Goal: Transaction & Acquisition: Purchase product/service

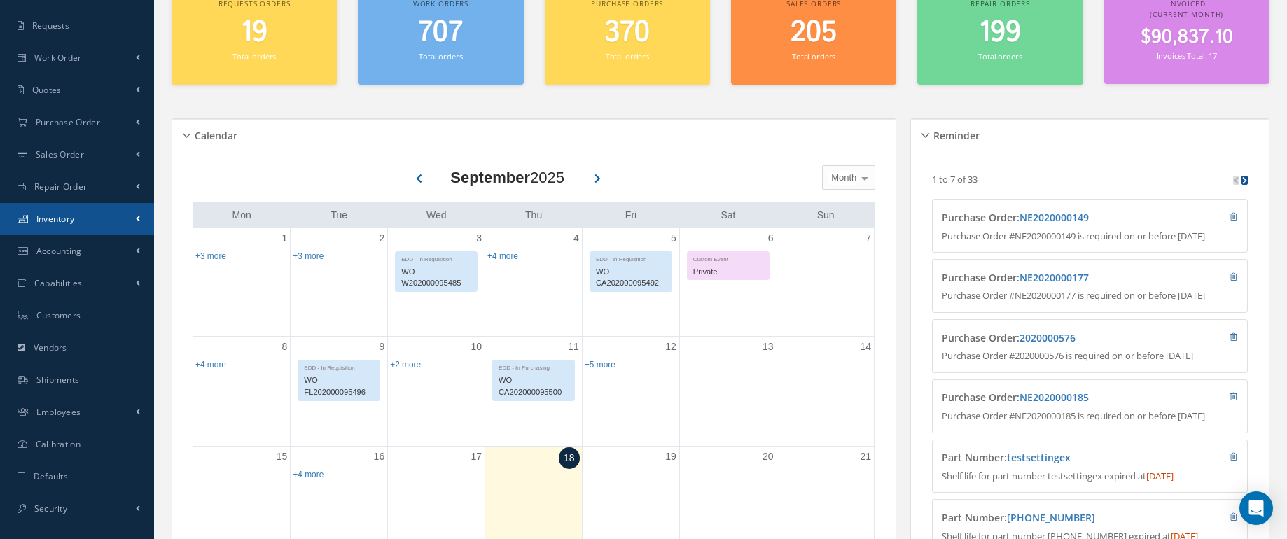
scroll to position [83, 0]
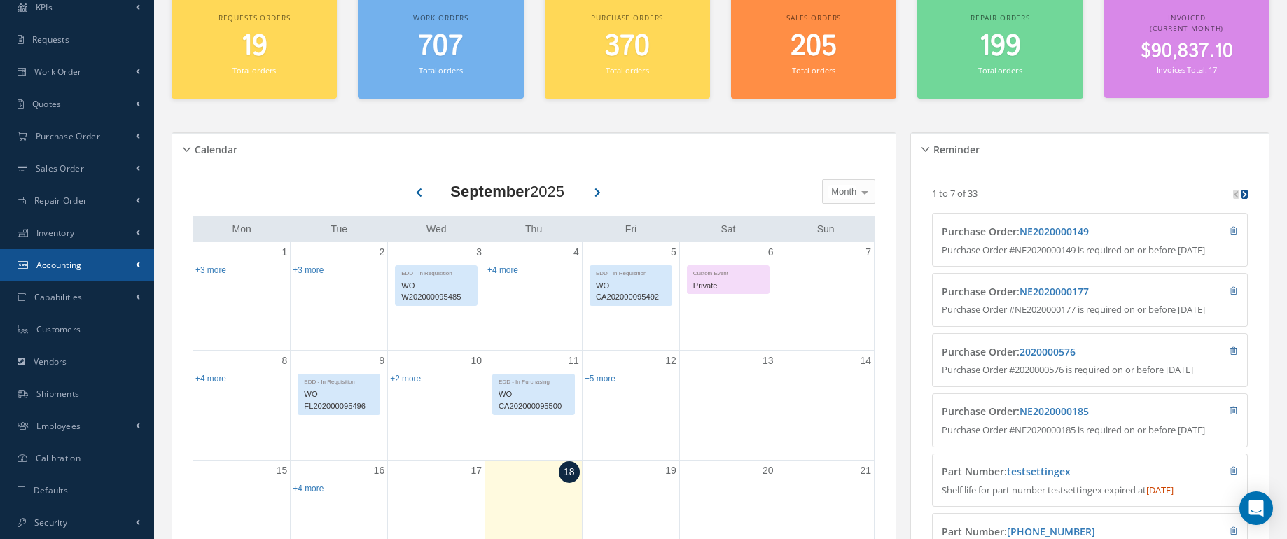
click at [138, 270] on span at bounding box center [138, 265] width 4 height 12
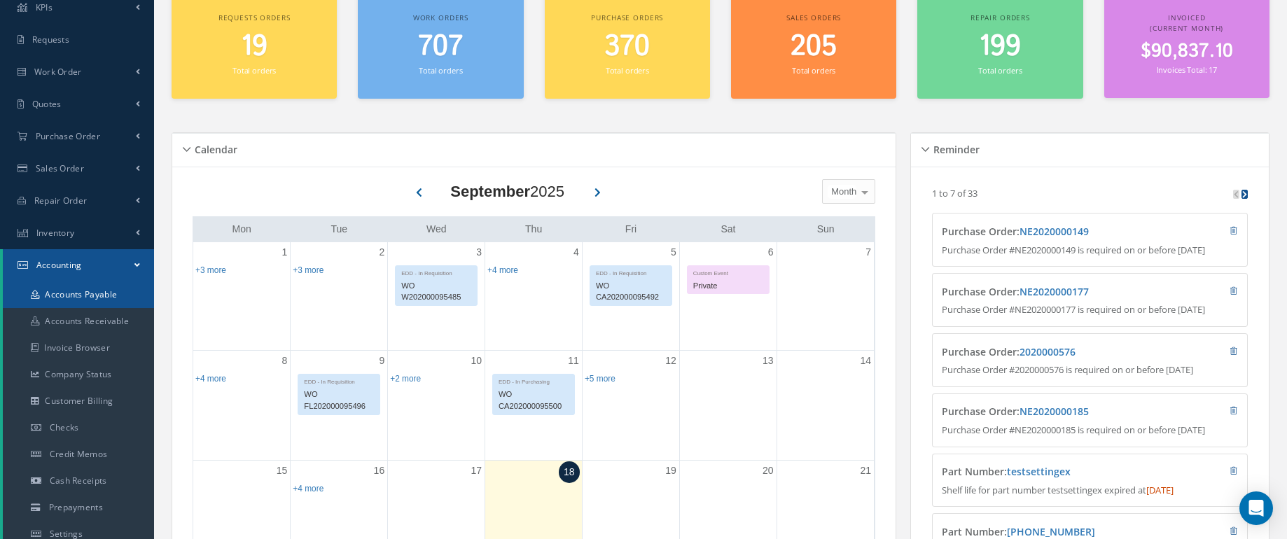
click at [112, 295] on link "Accounts Payable" at bounding box center [78, 294] width 151 height 27
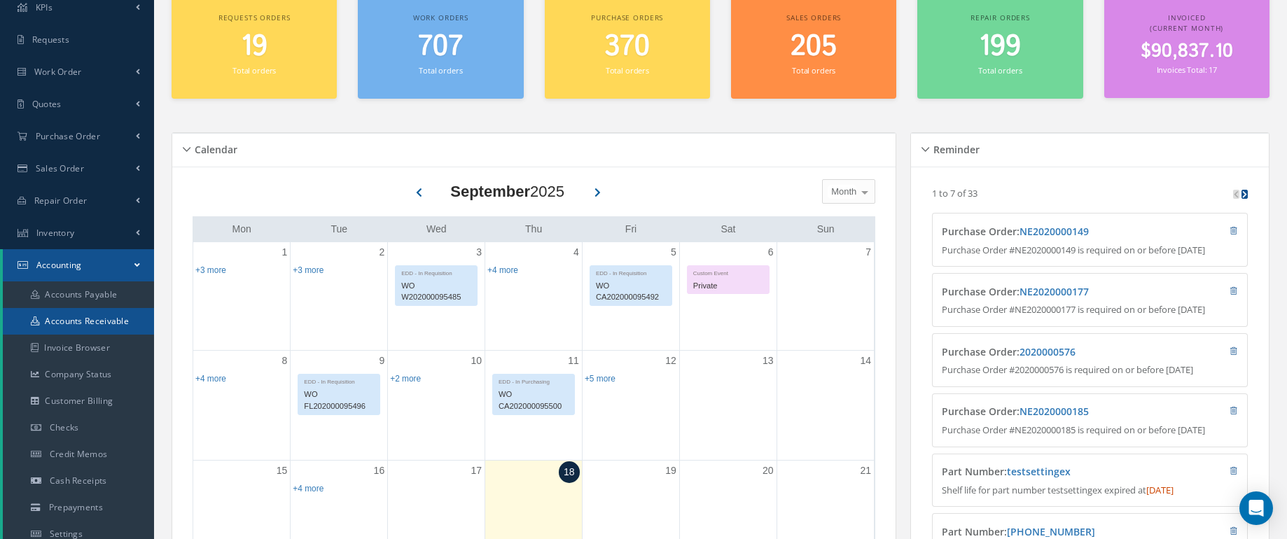
click at [99, 324] on link "Accounts Receivable" at bounding box center [78, 321] width 151 height 27
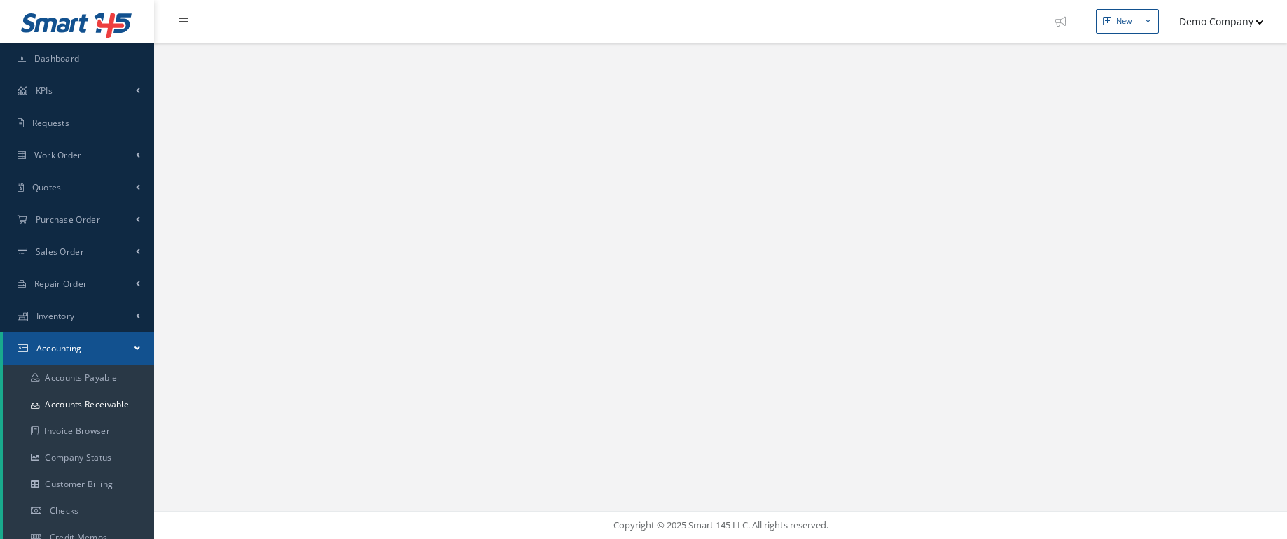
select select "25"
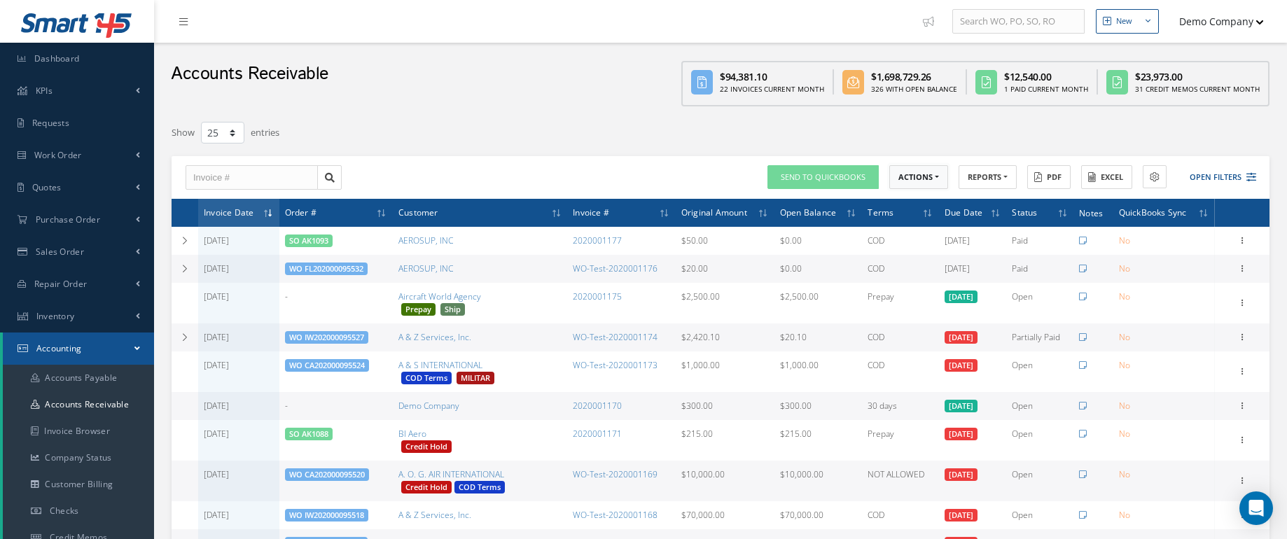
click at [922, 186] on button "ACTIONS" at bounding box center [918, 177] width 59 height 25
click at [954, 129] on div at bounding box center [1047, 132] width 466 height 25
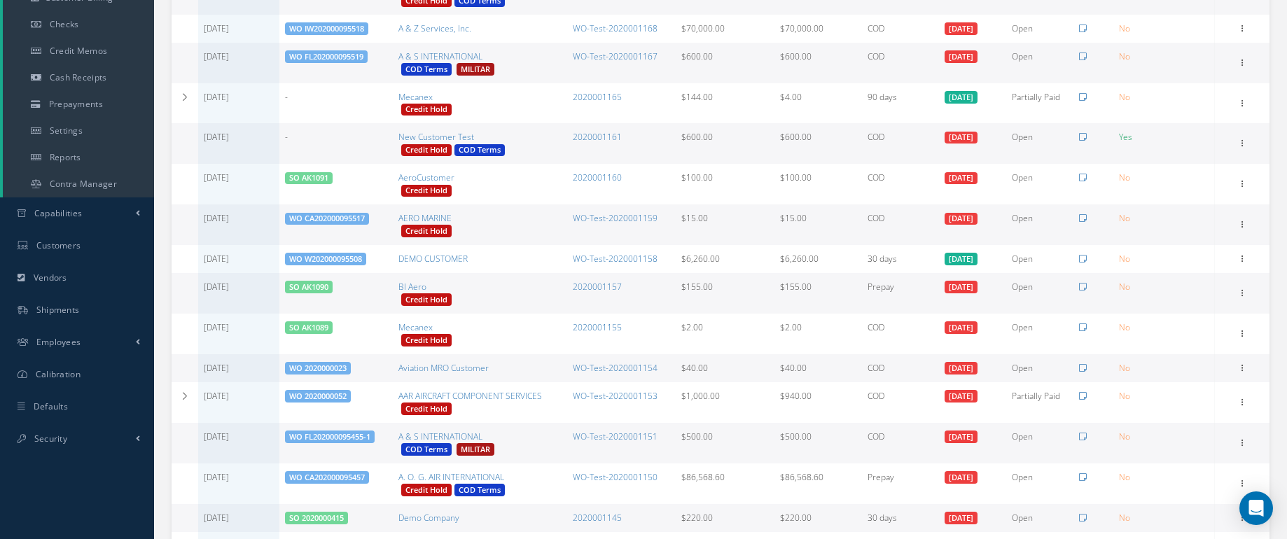
scroll to position [493, 0]
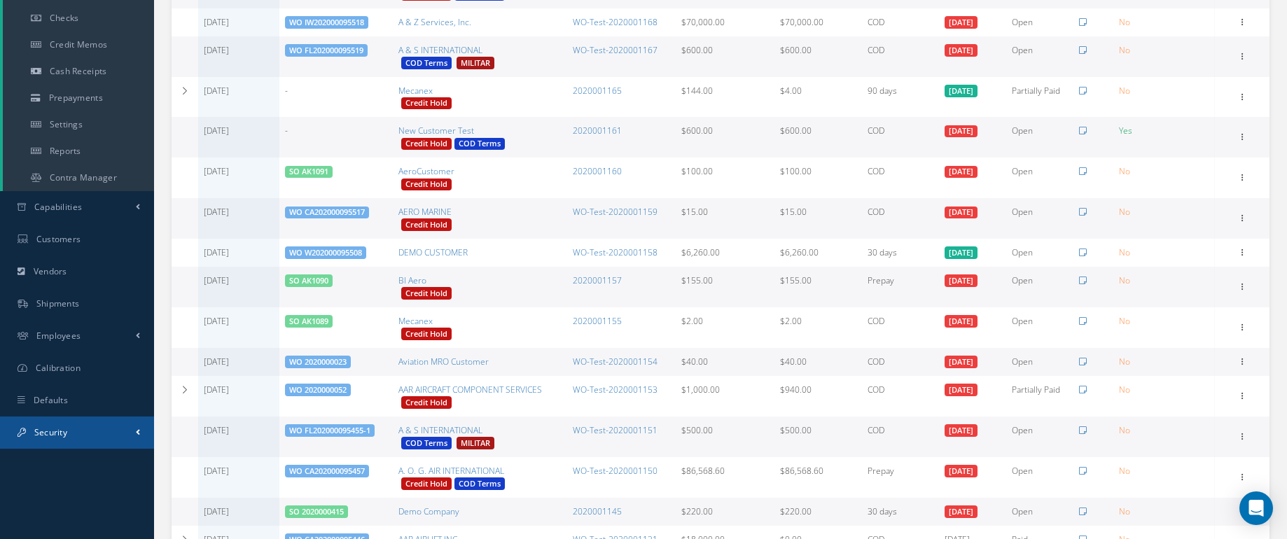
click at [100, 434] on link "Security" at bounding box center [77, 433] width 154 height 32
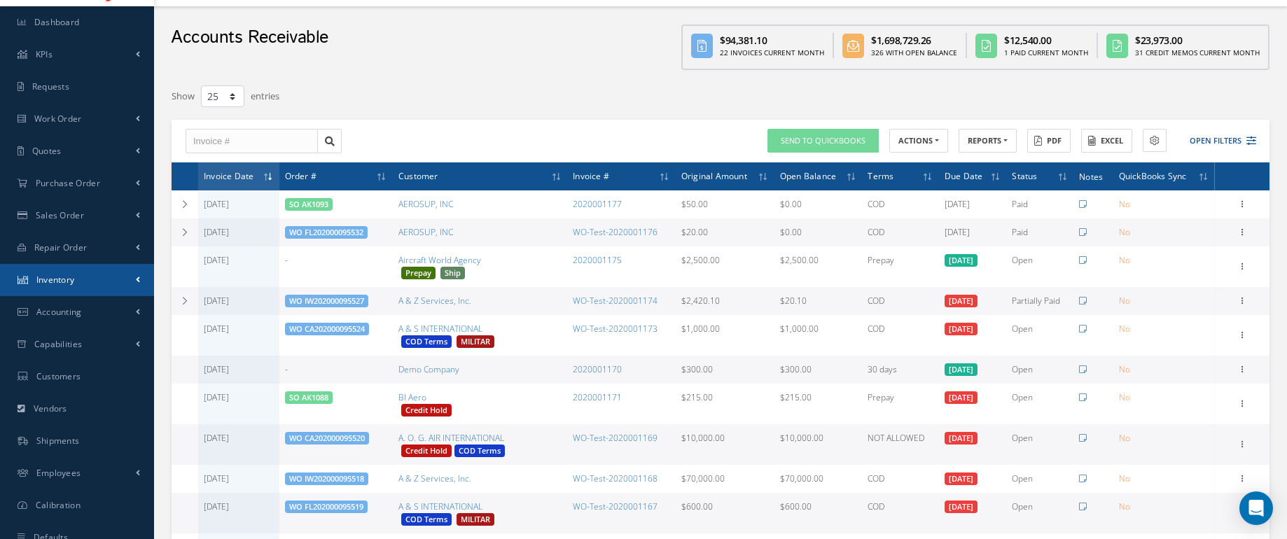
scroll to position [0, 0]
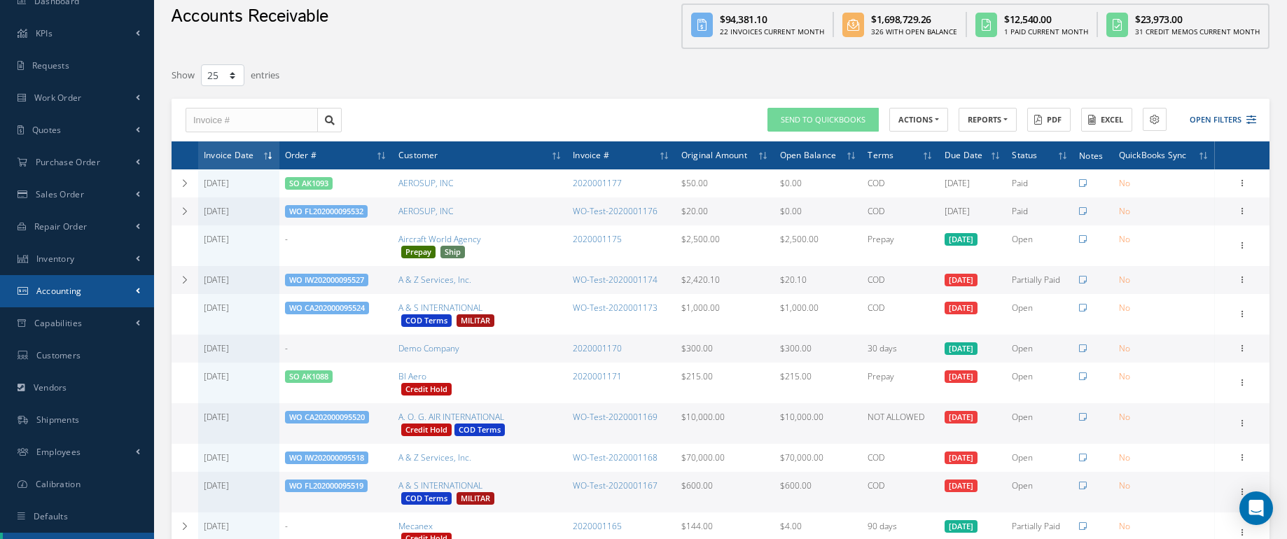
click at [112, 277] on link "Accounting" at bounding box center [77, 291] width 154 height 32
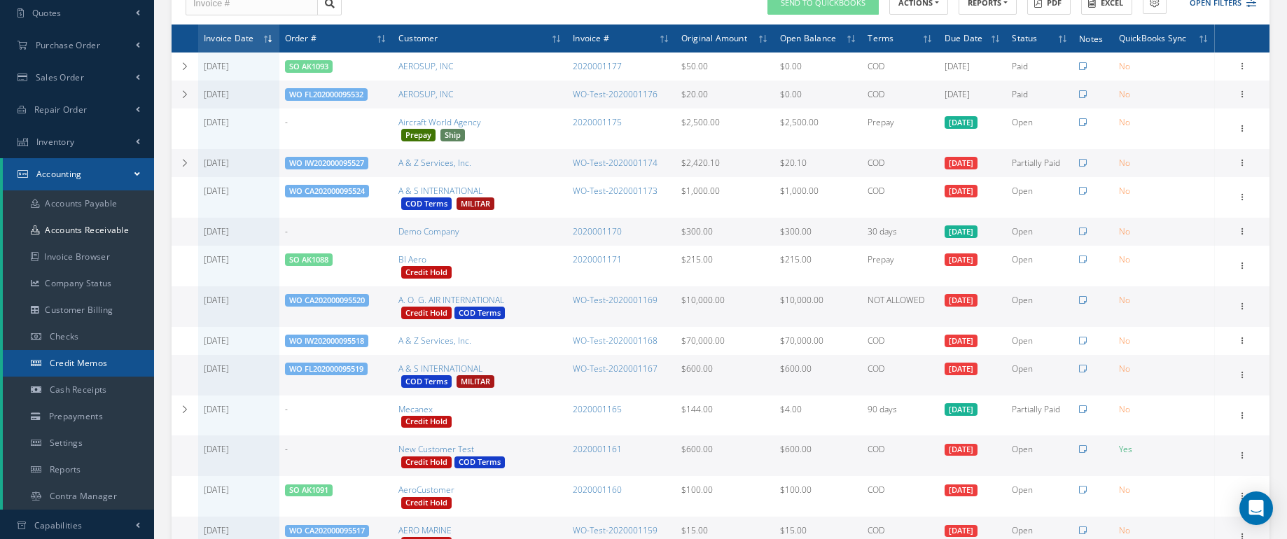
scroll to position [179, 0]
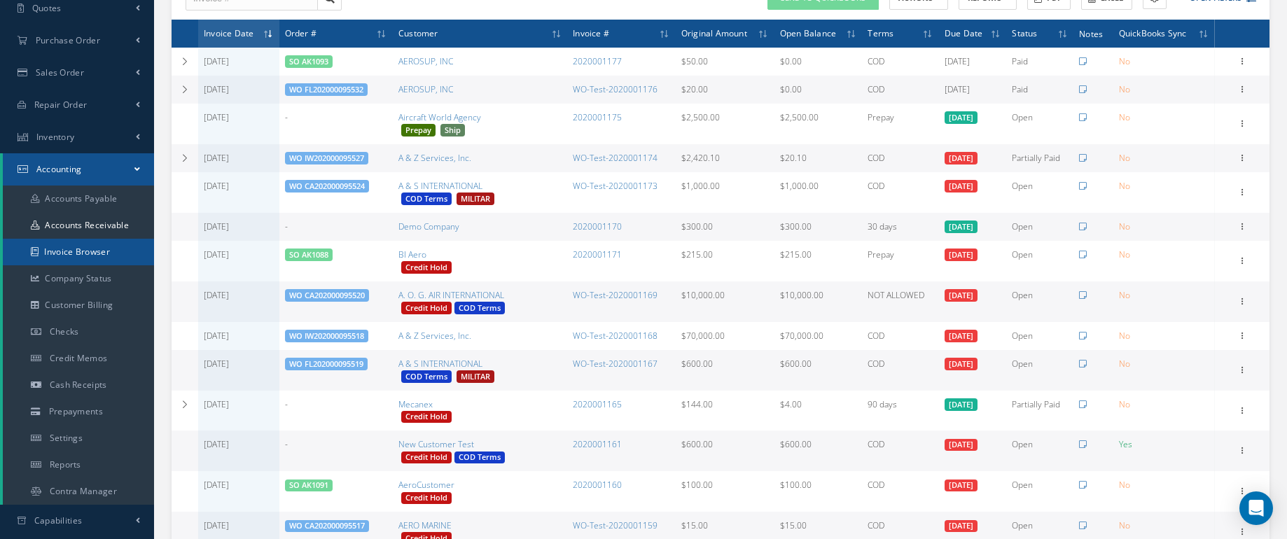
click at [86, 250] on link "Invoice Browser" at bounding box center [78, 252] width 151 height 27
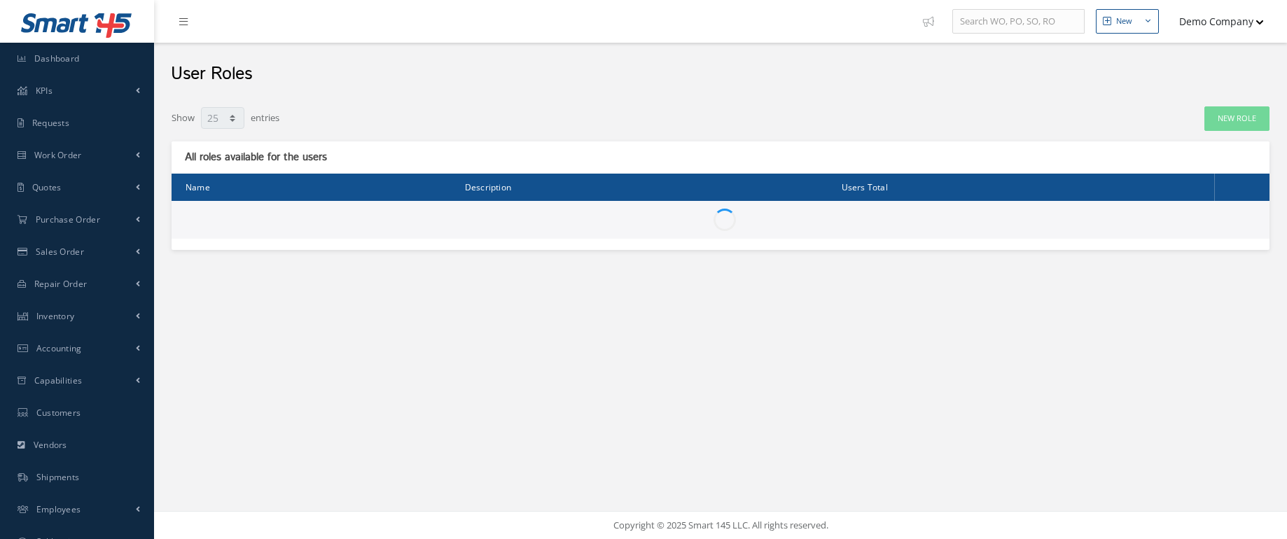
select select "25"
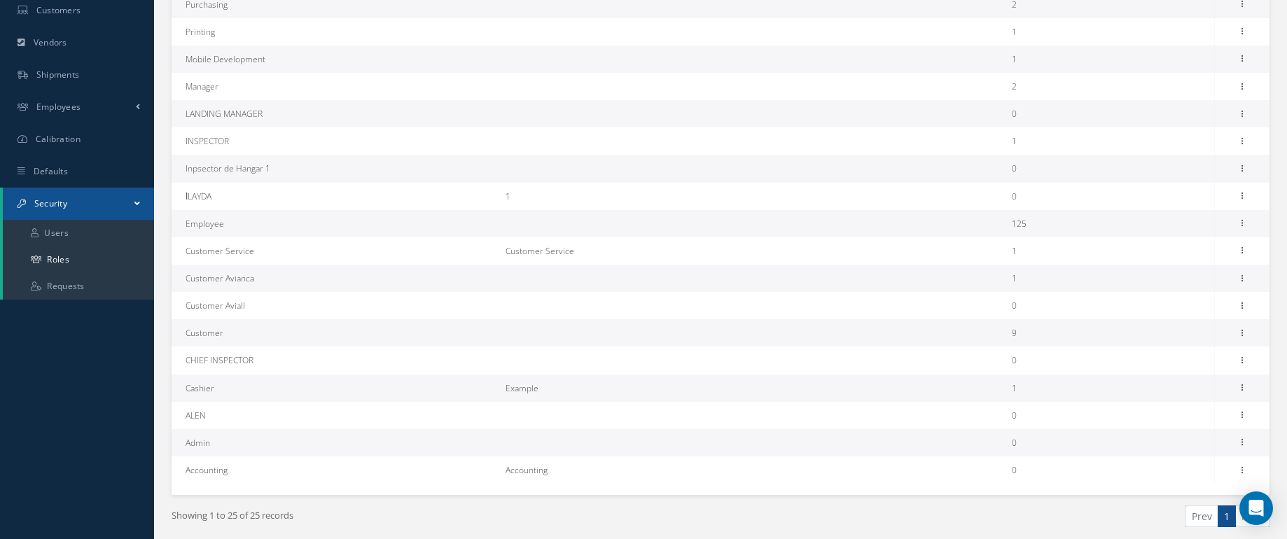
scroll to position [402, 0]
click at [1239, 223] on icon at bounding box center [1242, 222] width 14 height 11
click at [1198, 249] on link "Permissions" at bounding box center [1149, 251] width 111 height 18
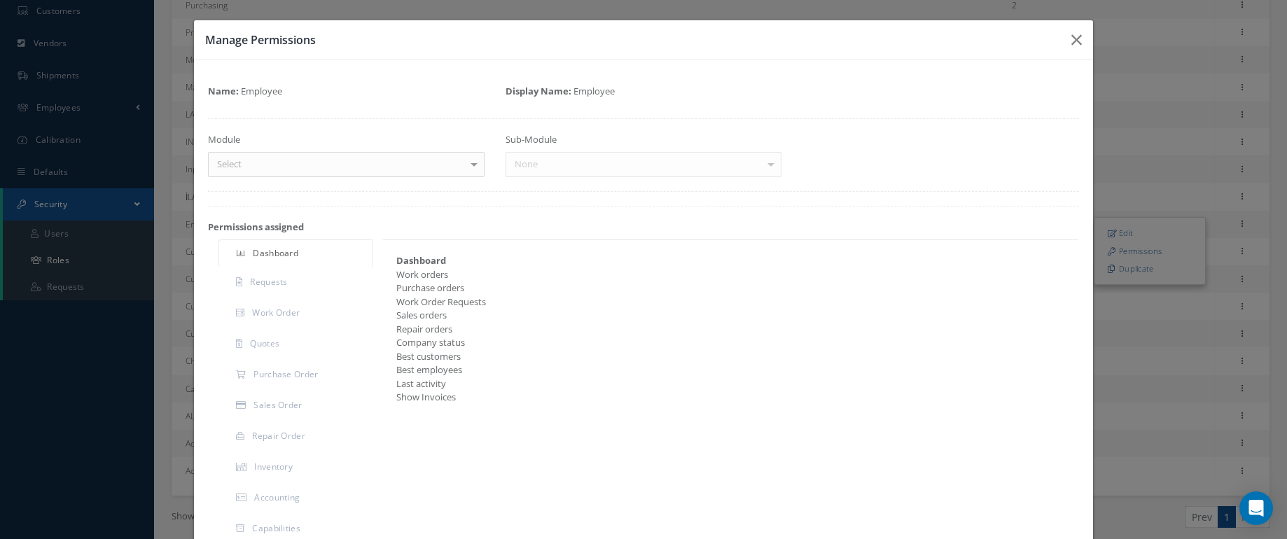
click at [353, 174] on div "Select" at bounding box center [346, 164] width 277 height 25
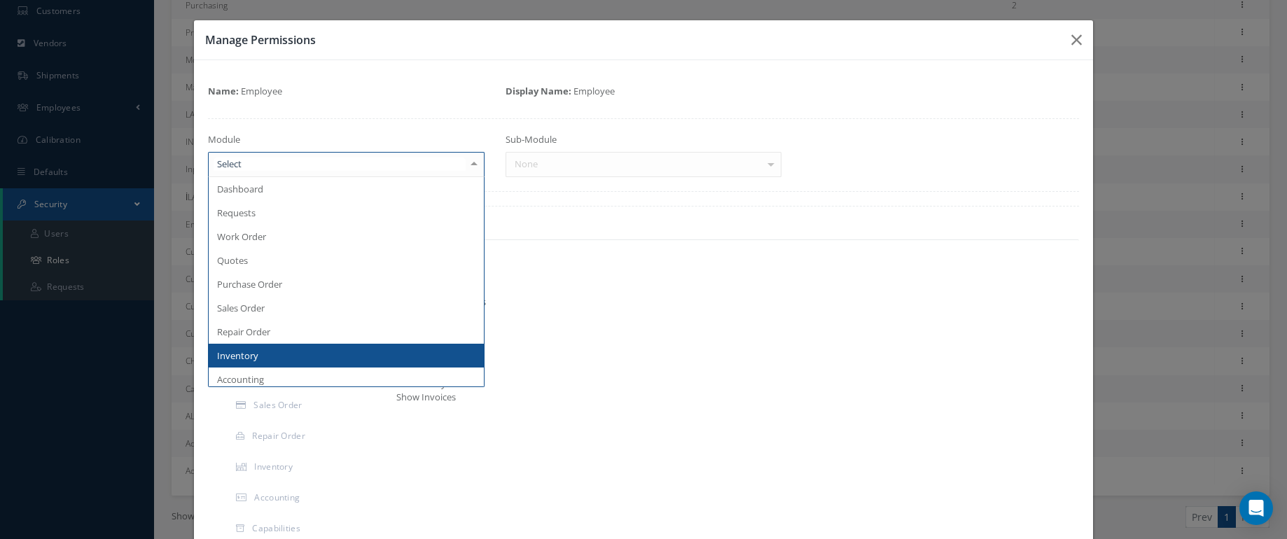
click at [263, 367] on span "Inventory" at bounding box center [346, 356] width 275 height 24
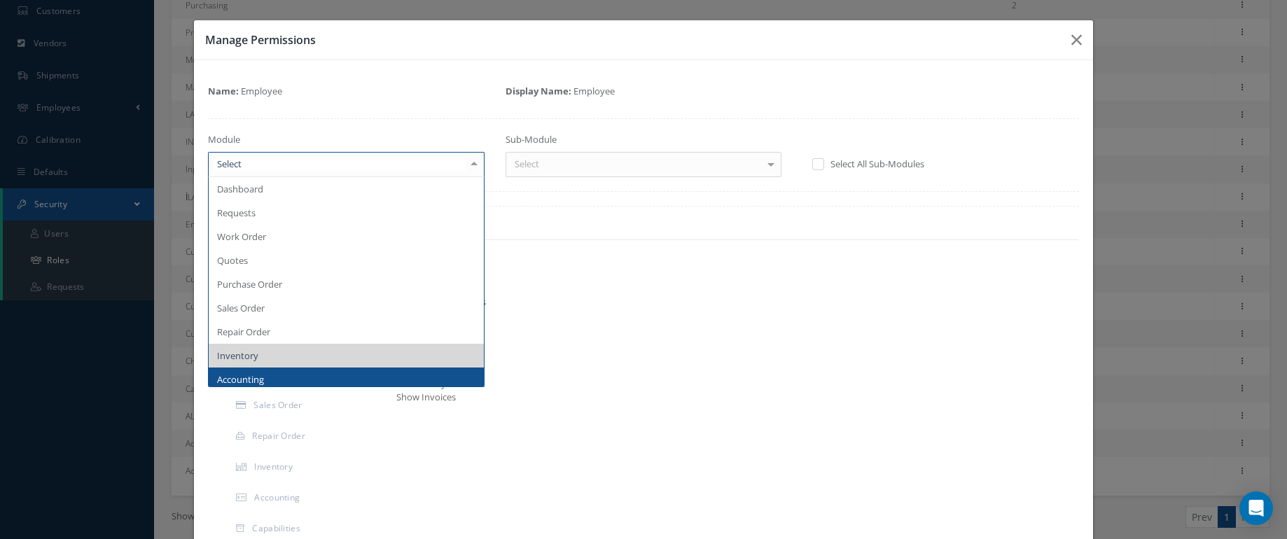
click at [241, 386] on span "Accounting" at bounding box center [240, 379] width 47 height 13
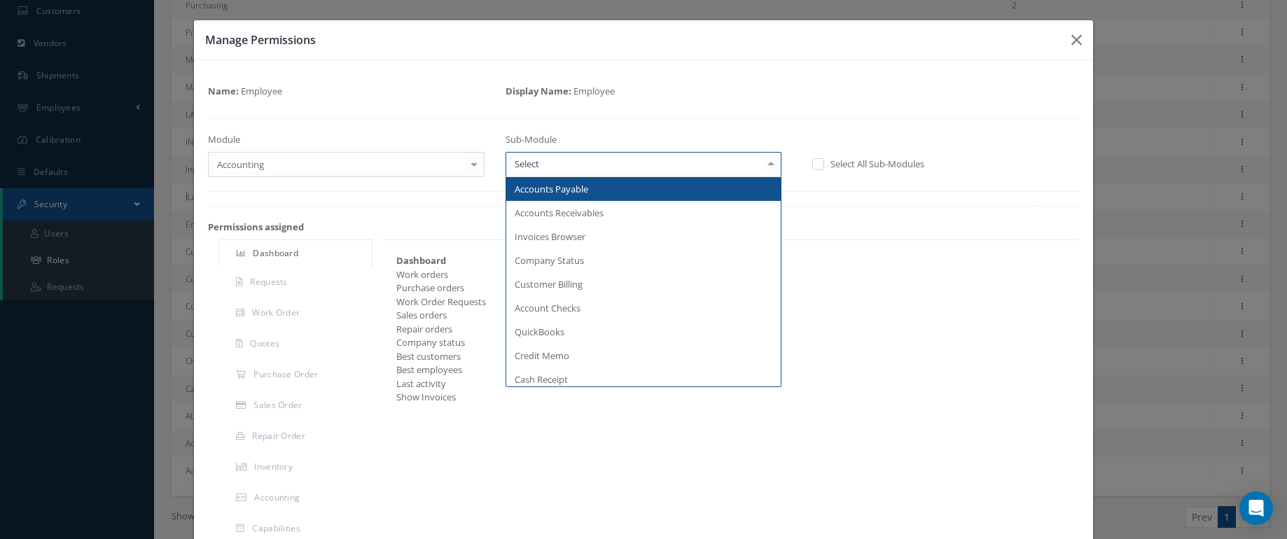
click at [579, 177] on div at bounding box center [644, 164] width 277 height 25
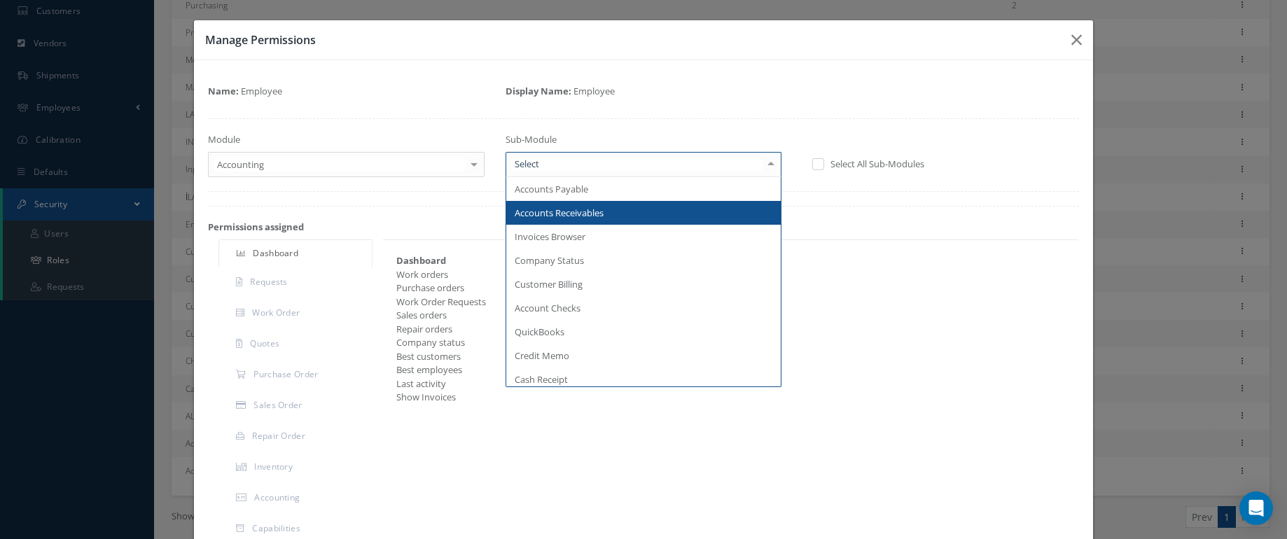
click at [577, 219] on span "Accounts Receivables" at bounding box center [559, 213] width 89 height 13
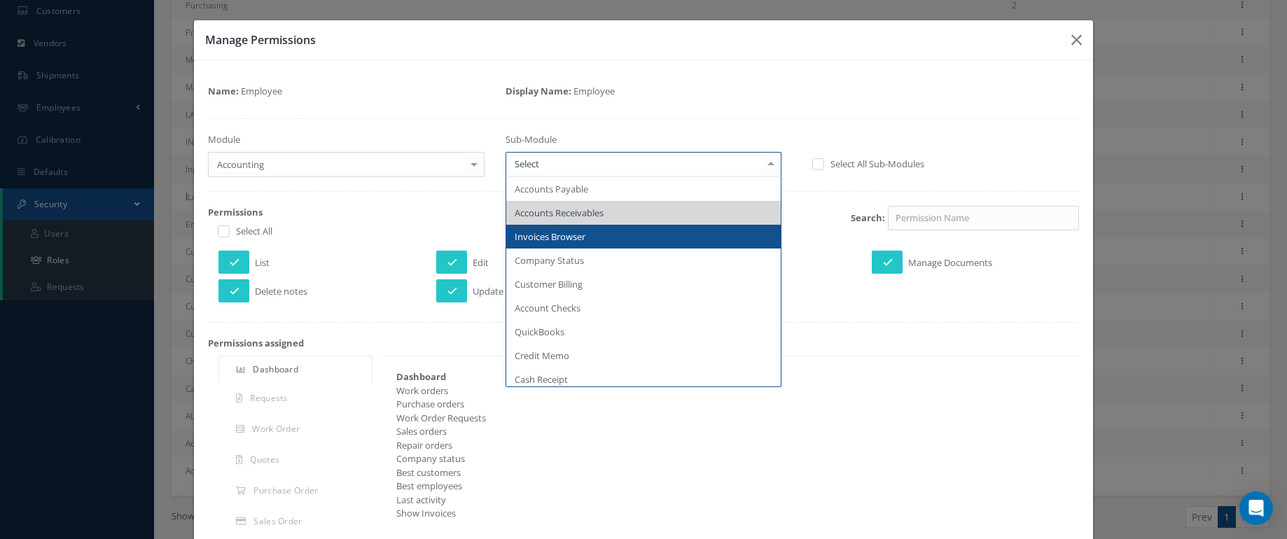
click at [563, 243] on span "Invoices Browser" at bounding box center [550, 236] width 71 height 13
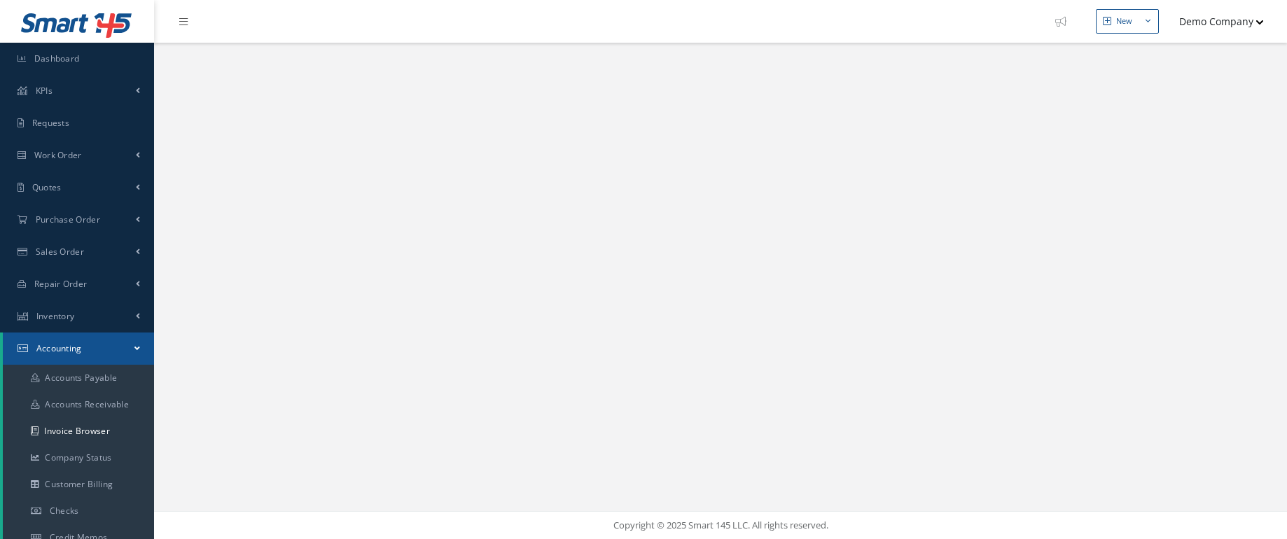
select select "25"
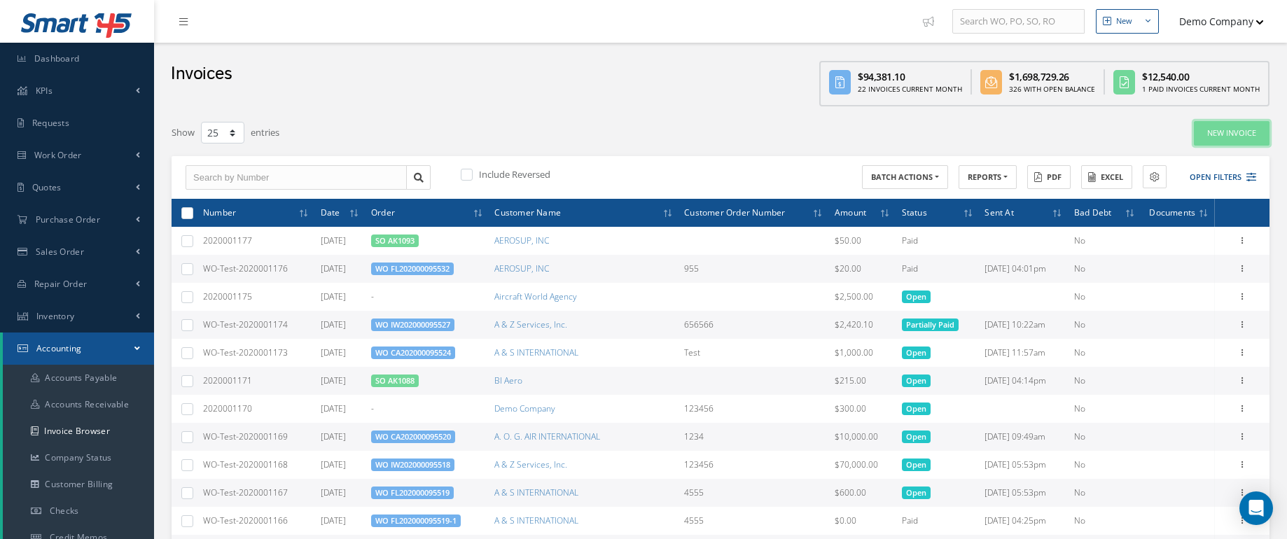
click at [1218, 135] on link "New Invoice" at bounding box center [1232, 133] width 76 height 25
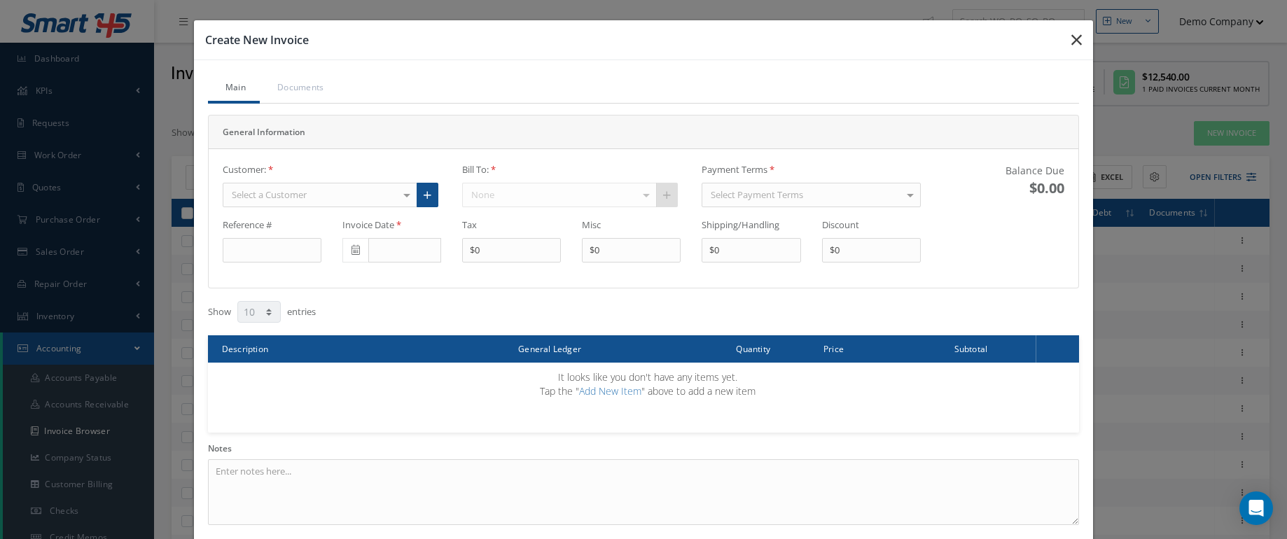
click at [1071, 48] on icon "button" at bounding box center [1076, 40] width 11 height 17
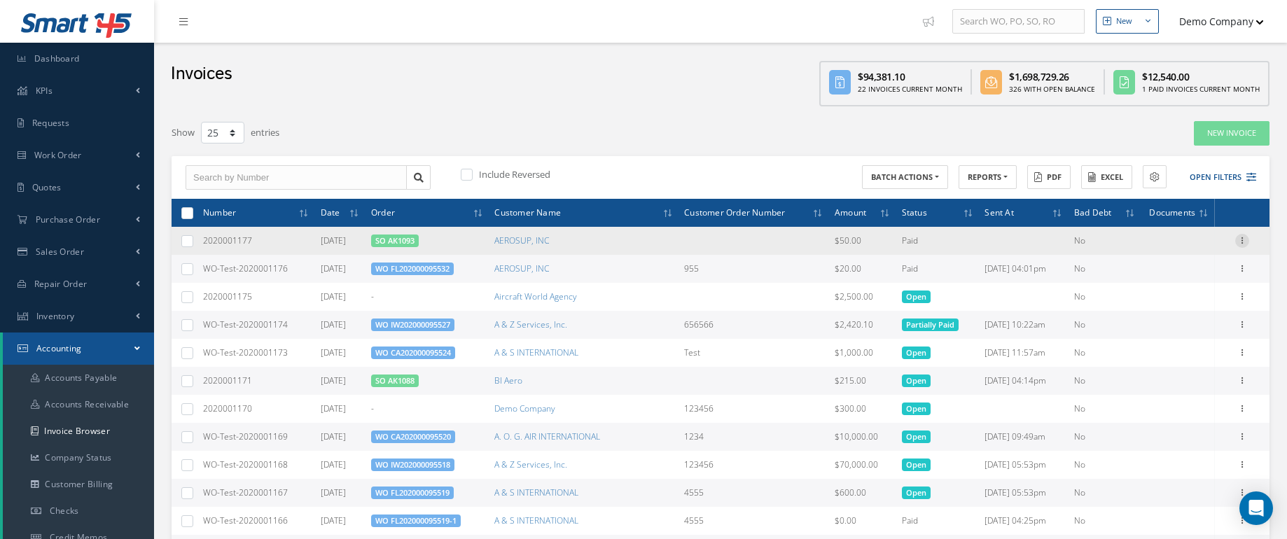
click at [1244, 244] on icon at bounding box center [1242, 239] width 14 height 11
click at [1122, 259] on link "Print" at bounding box center [1149, 250] width 111 height 18
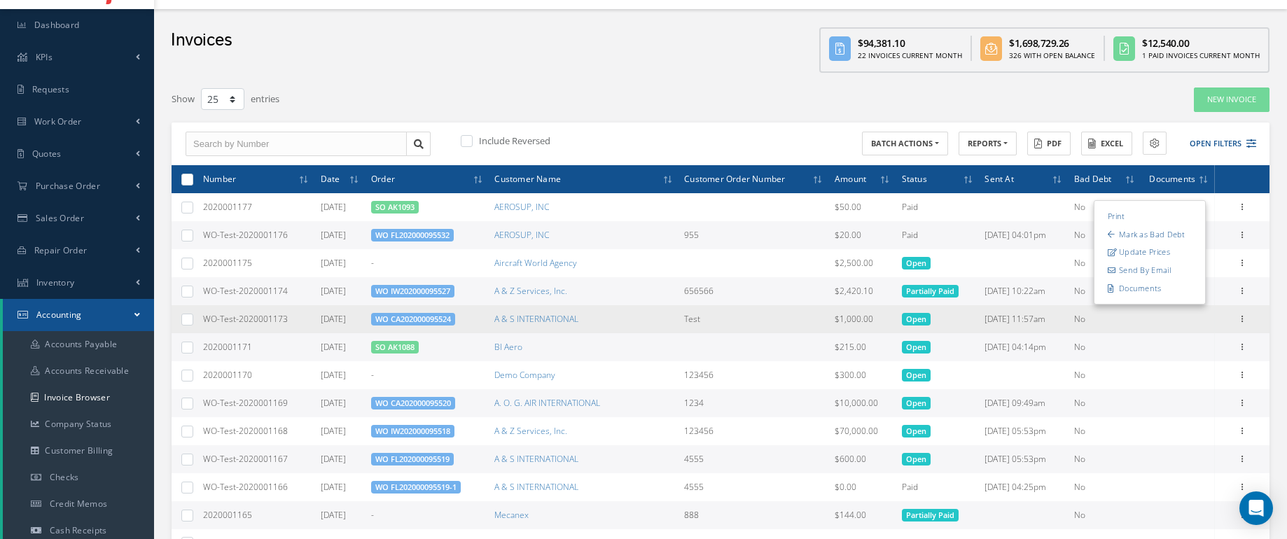
scroll to position [55, 0]
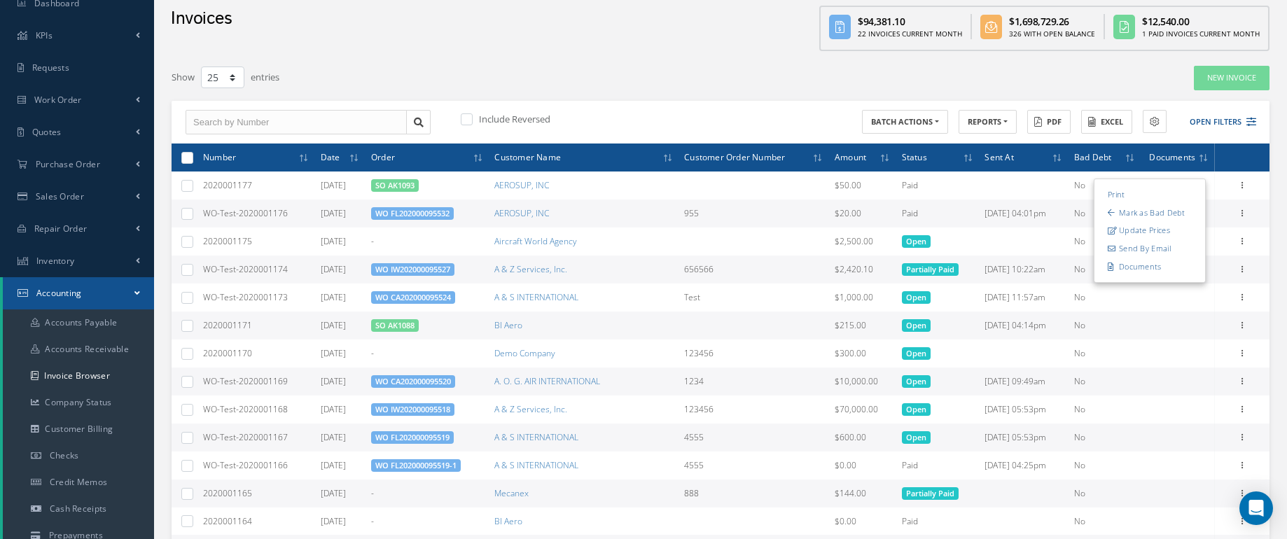
click at [1120, 90] on div "New Invoice" at bounding box center [1047, 77] width 466 height 25
click at [1223, 88] on link "New Invoice" at bounding box center [1232, 78] width 76 height 25
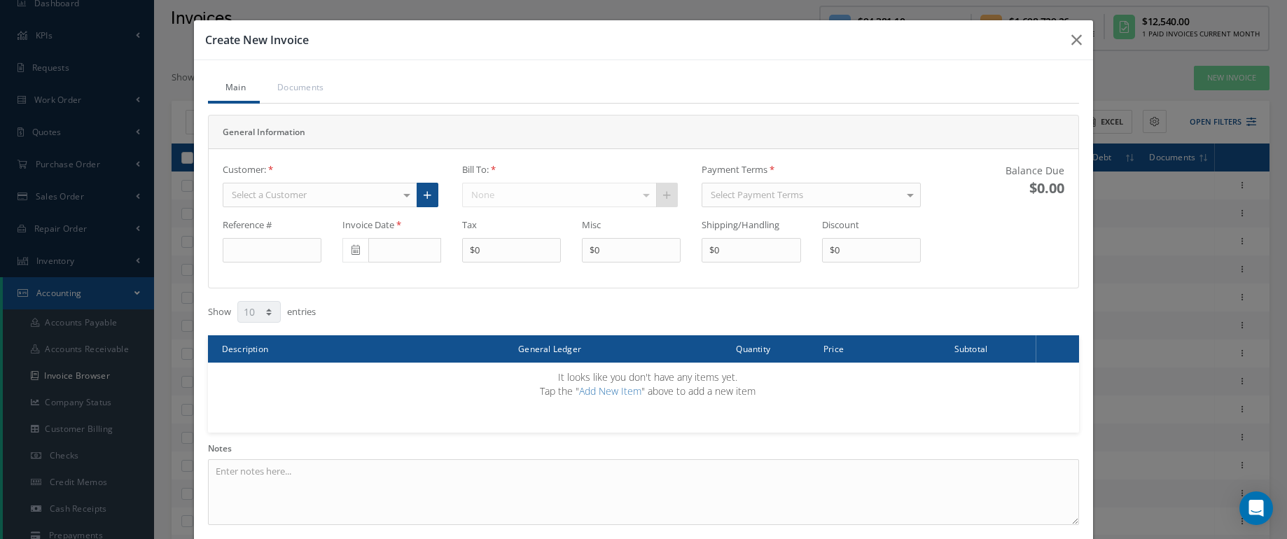
click at [267, 207] on div "Customer: Select a Customer Demo Company Aircraft World Agency BI Aero Mecanex …" at bounding box center [332, 185] width 218 height 44
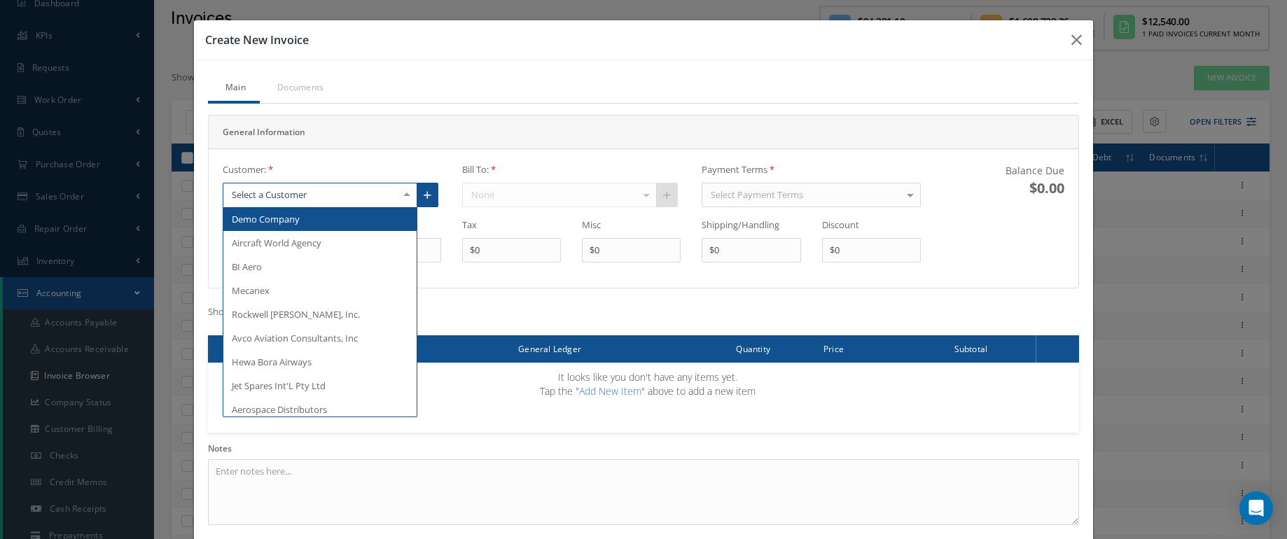
click at [302, 208] on div "Demo Company Aircraft World Agency BI Aero Mecanex Rockwell Collins, Inc. Avco …" at bounding box center [320, 195] width 195 height 25
click at [317, 231] on span "Demo Company" at bounding box center [319, 219] width 193 height 24
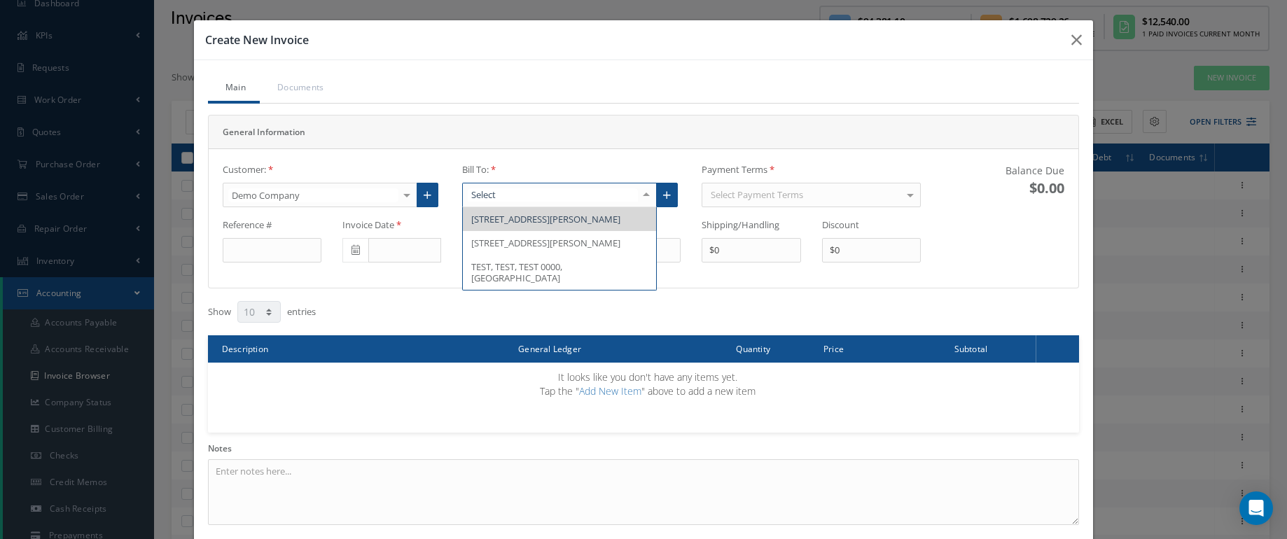
click at [531, 225] on span "7310 Eleanore Stream Apt. 214, Feilfort, state 79931, United States" at bounding box center [545, 219] width 149 height 13
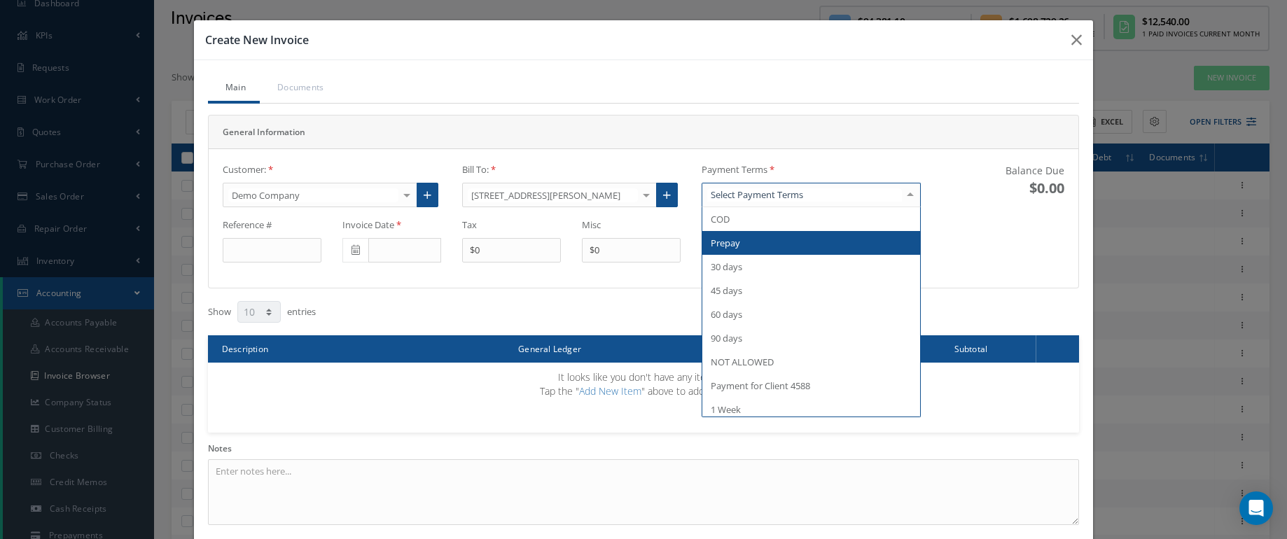
click at [774, 255] on span "Prepay" at bounding box center [810, 243] width 217 height 24
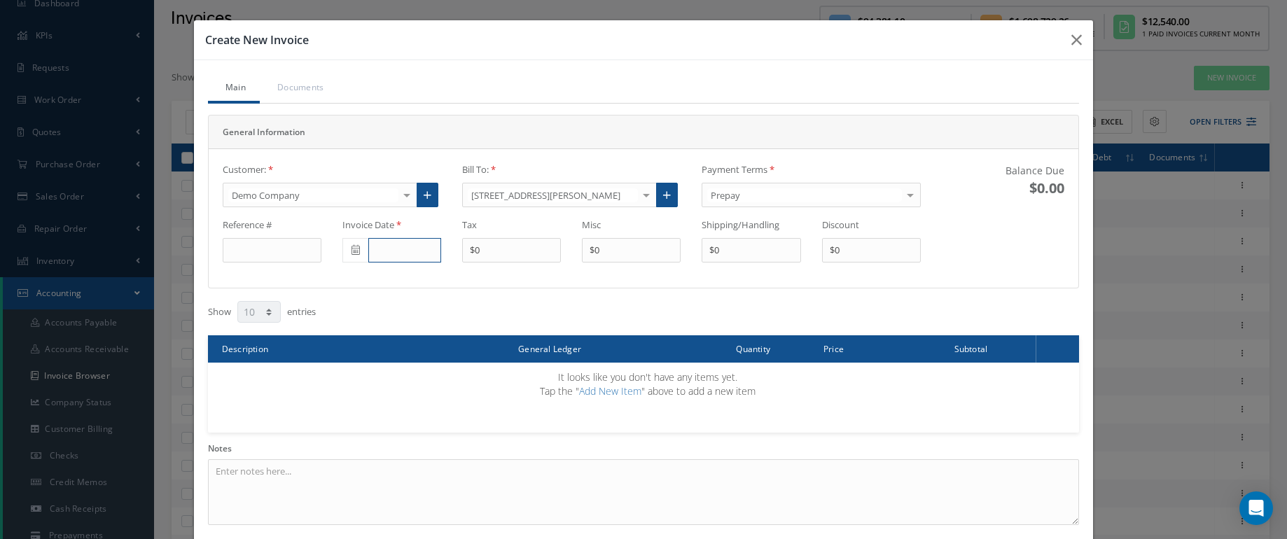
click at [416, 263] on input "text" at bounding box center [404, 250] width 73 height 25
click at [390, 188] on td "23" at bounding box center [397, 197] width 21 height 21
type input "09/23/2025"
click at [465, 263] on input "$0" at bounding box center [511, 250] width 99 height 25
click at [793, 263] on input "$0" at bounding box center [751, 250] width 99 height 25
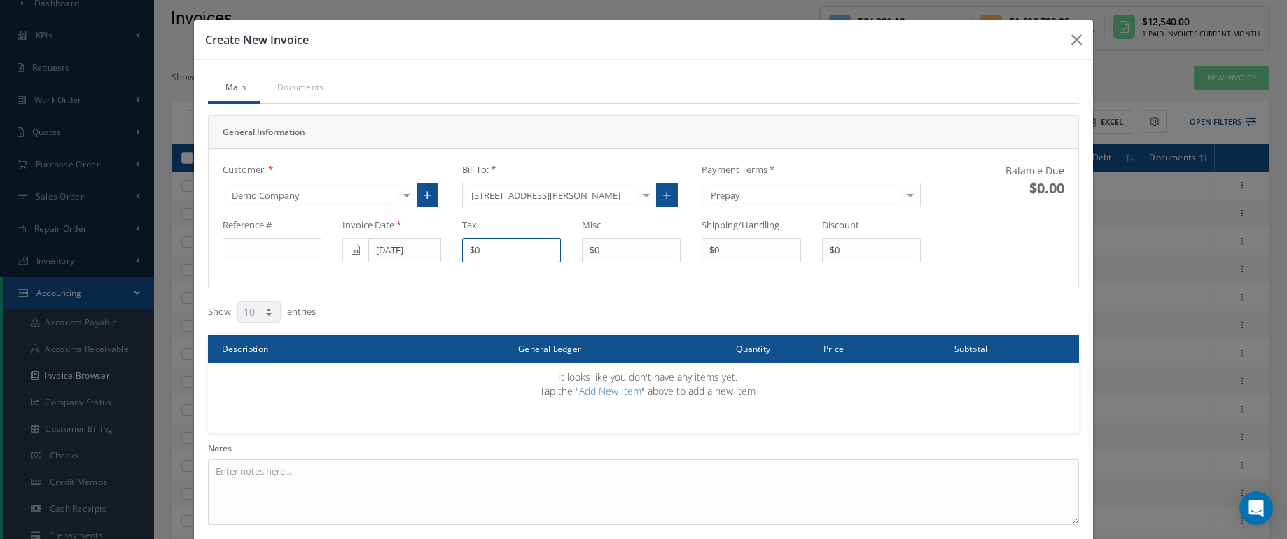
click at [517, 263] on input "$0" at bounding box center [511, 250] width 99 height 25
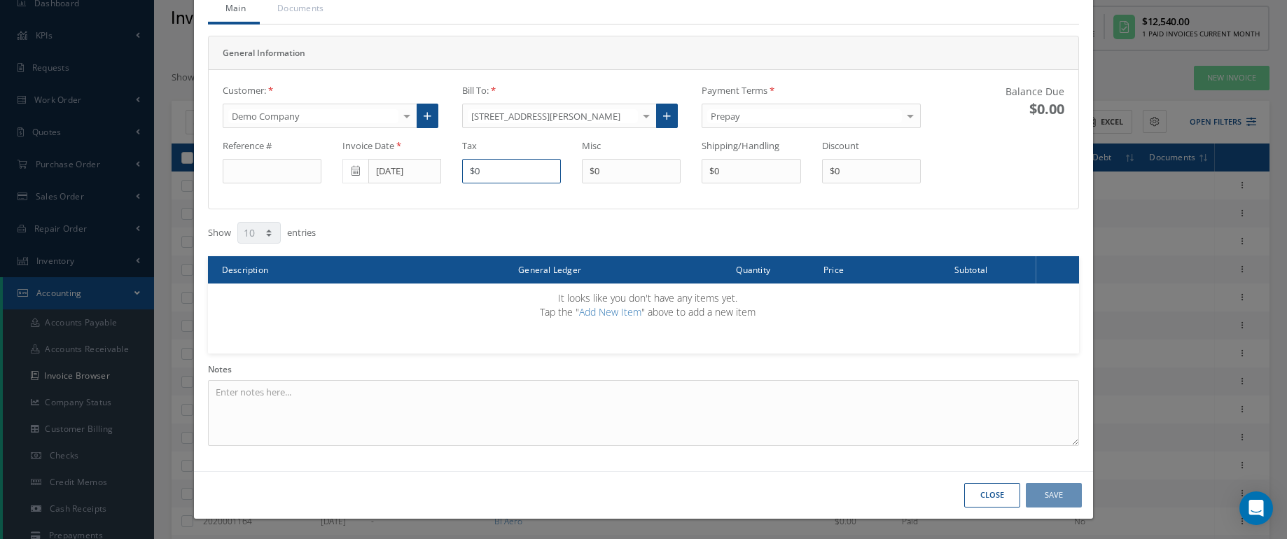
scroll to position [123, 0]
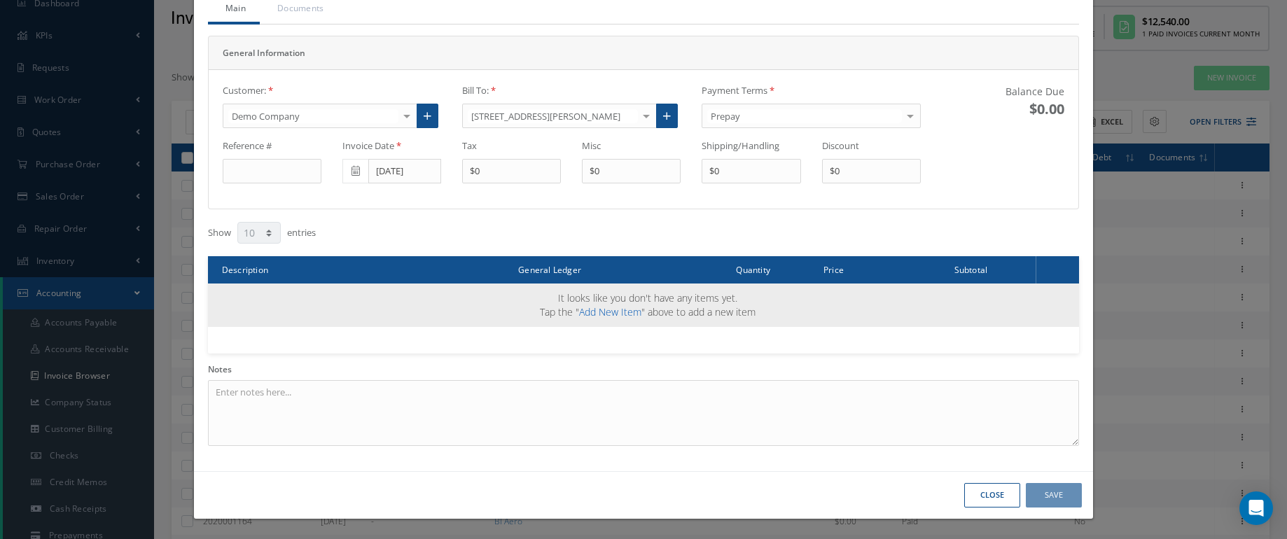
click at [602, 314] on link "Add New Item" at bounding box center [610, 311] width 62 height 13
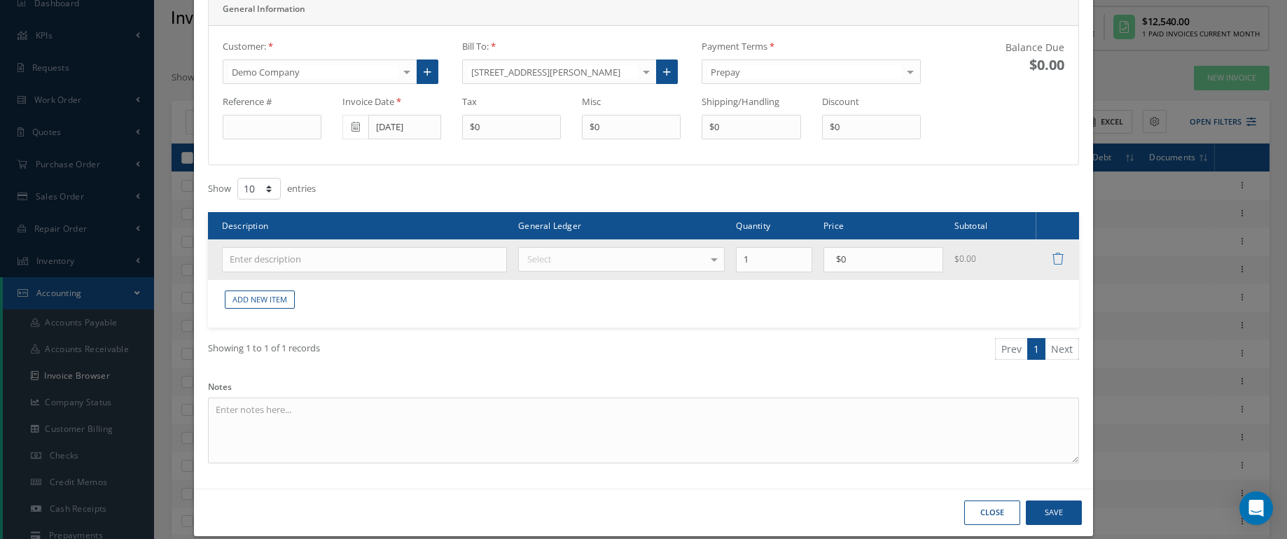
click at [307, 280] on td at bounding box center [360, 259] width 305 height 41
click at [367, 272] on input "text" at bounding box center [365, 259] width 286 height 25
type input "test"
click at [586, 272] on div "Select" at bounding box center [621, 259] width 207 height 25
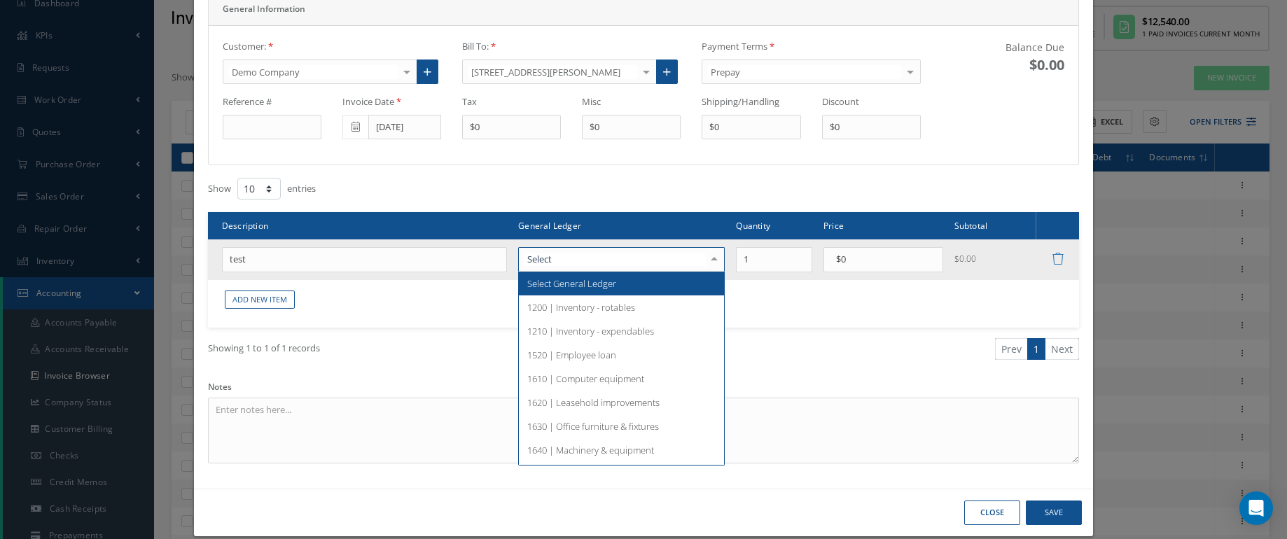
click at [565, 290] on span "Select General Ledger" at bounding box center [571, 283] width 89 height 13
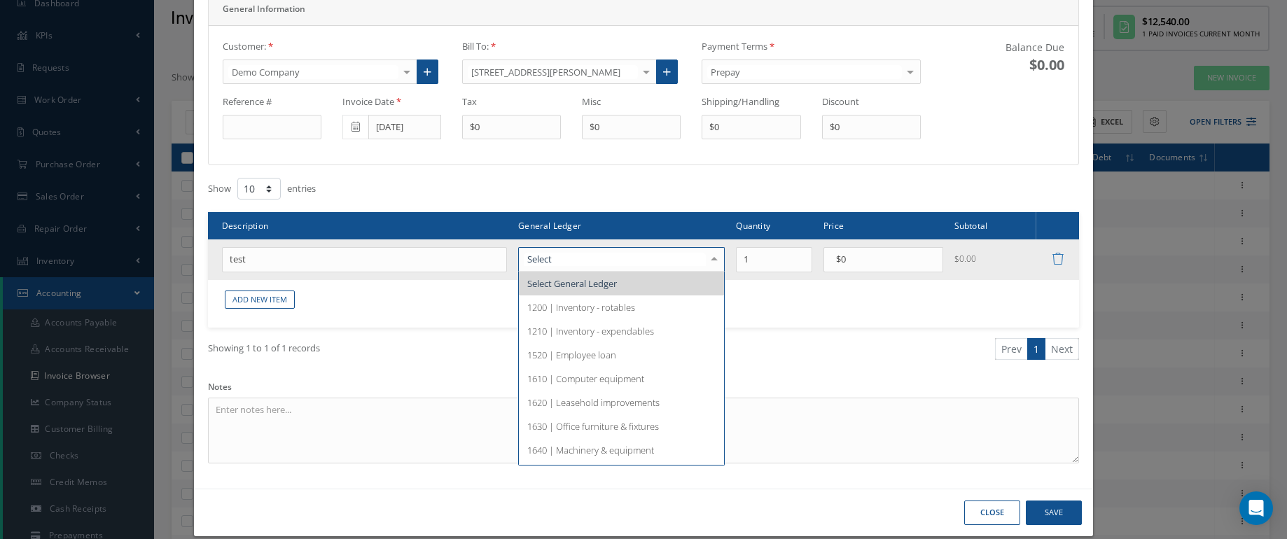
click at [588, 319] on span "1200 | Inventory - rotables" at bounding box center [621, 308] width 205 height 24
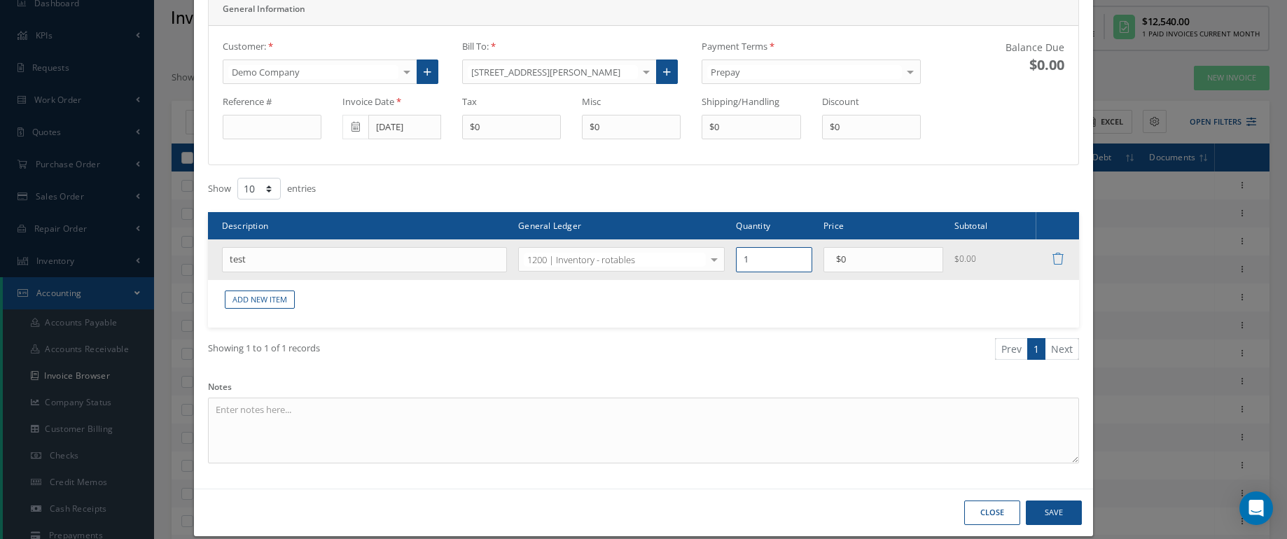
click at [779, 272] on input "1" at bounding box center [774, 259] width 76 height 25
click at [873, 272] on input "$0" at bounding box center [883, 259] width 120 height 25
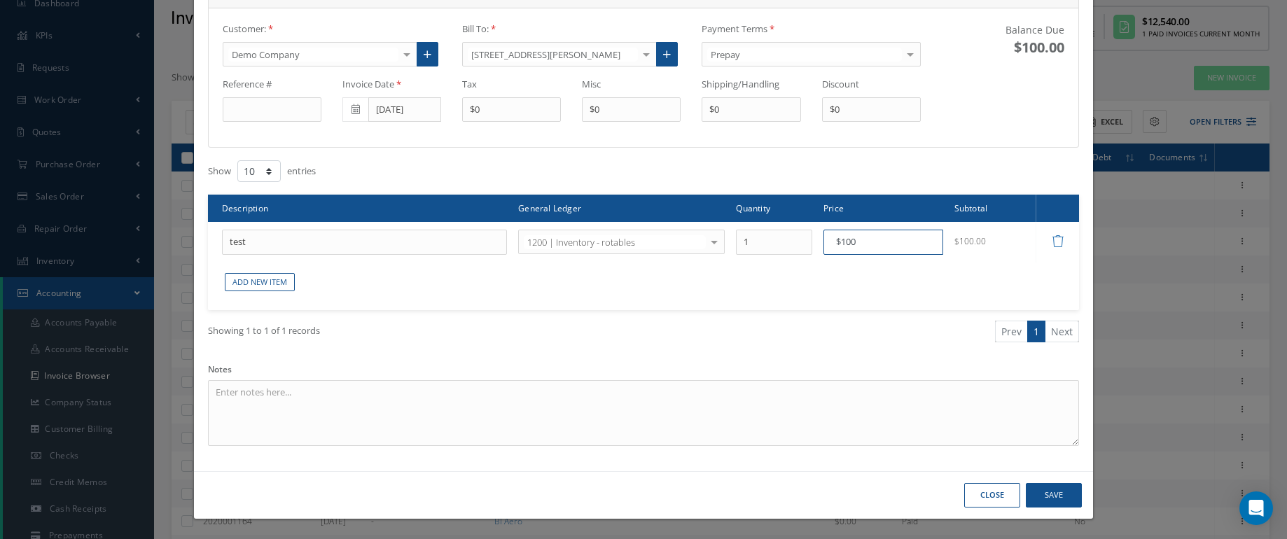
type input "$100"
click at [426, 380] on textarea at bounding box center [644, 413] width 872 height 66
click at [1055, 508] on button "Save" at bounding box center [1054, 495] width 56 height 25
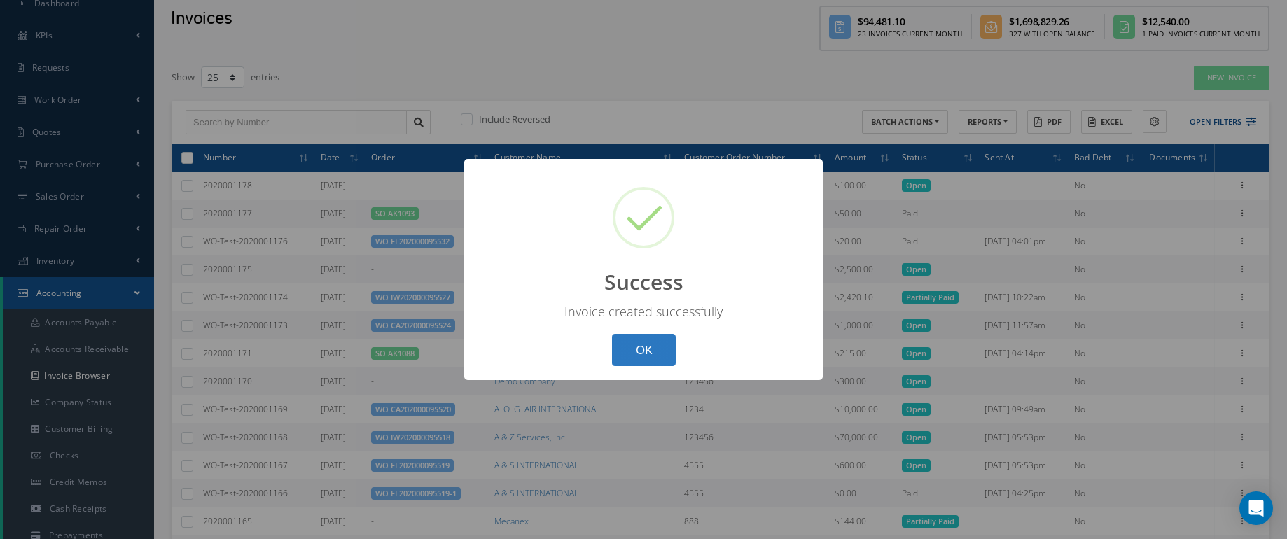
click at [625, 364] on button "OK" at bounding box center [644, 350] width 64 height 33
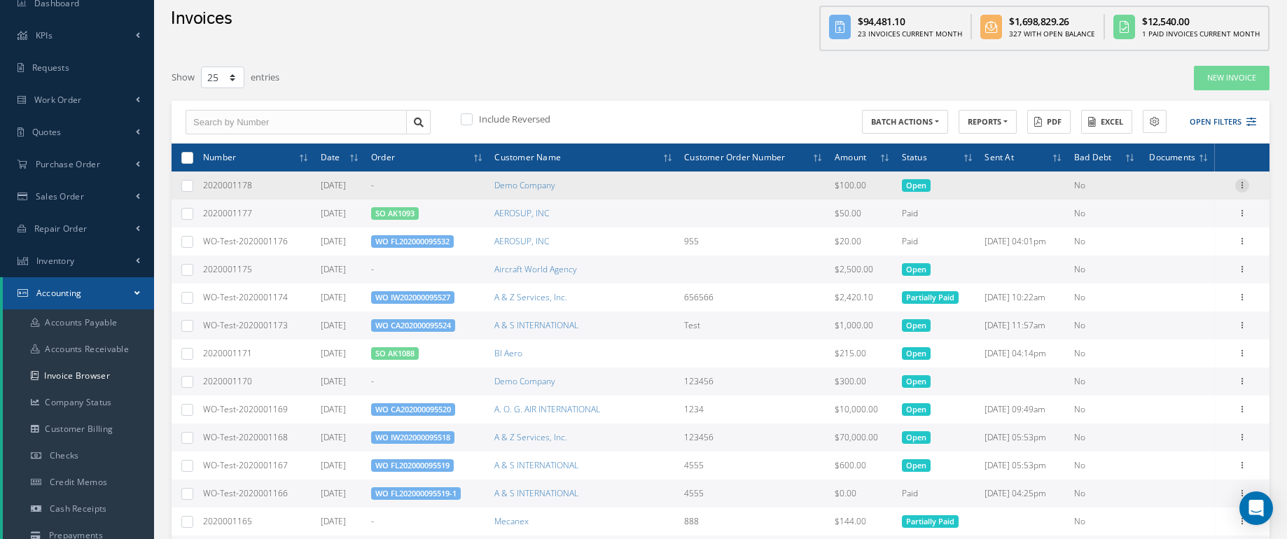
click at [1243, 189] on icon at bounding box center [1242, 184] width 14 height 11
click at [1133, 204] on link "Print" at bounding box center [1149, 195] width 111 height 18
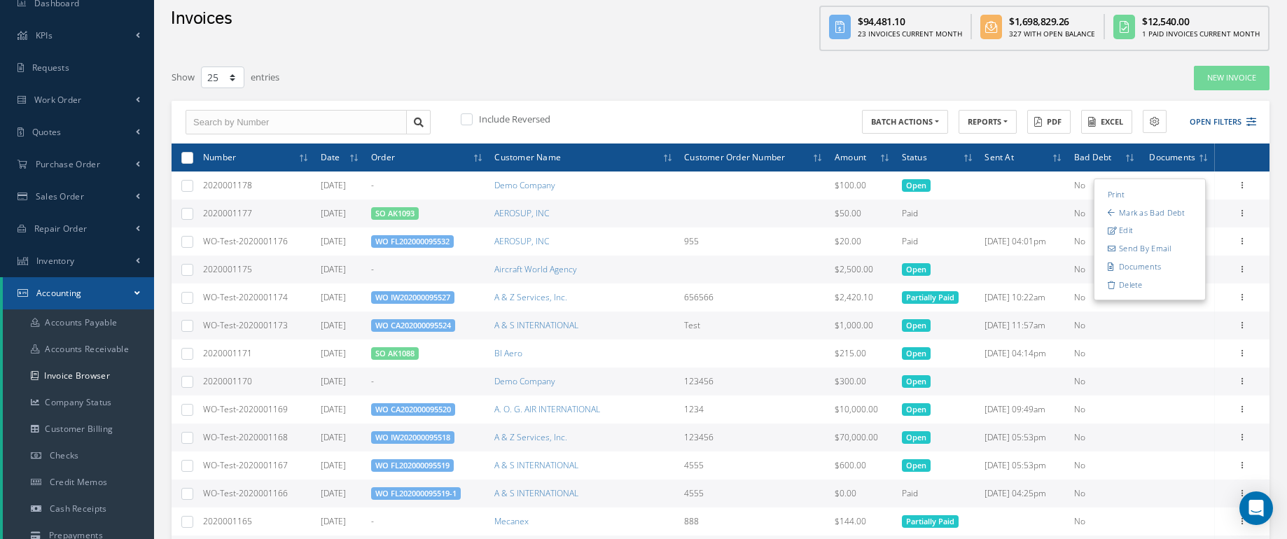
click at [578, 76] on div "Show 10 25 50 100 entries" at bounding box center [487, 77] width 653 height 25
click at [391, 218] on link "SO AK1093" at bounding box center [394, 213] width 39 height 11
click at [1242, 218] on icon at bounding box center [1242, 212] width 14 height 11
click at [1145, 232] on link "Print" at bounding box center [1149, 223] width 111 height 18
